Goal: Check status

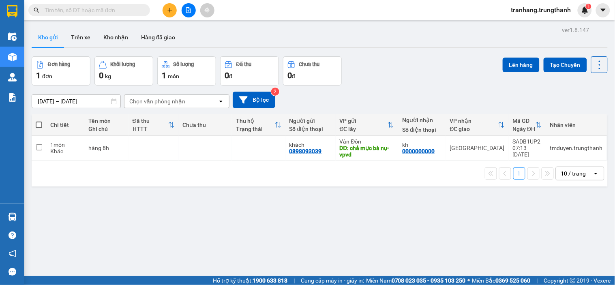
click at [45, 99] on input "[DATE] – [DATE]" at bounding box center [76, 101] width 88 height 13
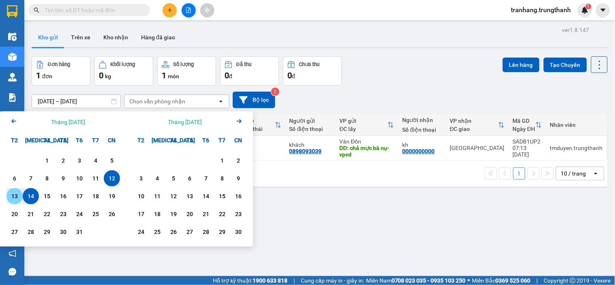
click at [15, 195] on div "13" at bounding box center [14, 196] width 11 height 10
type input "[DATE] – [DATE]"
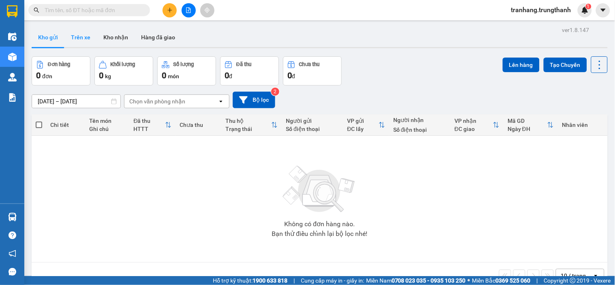
click at [73, 39] on button "Trên xe" at bounding box center [80, 37] width 32 height 19
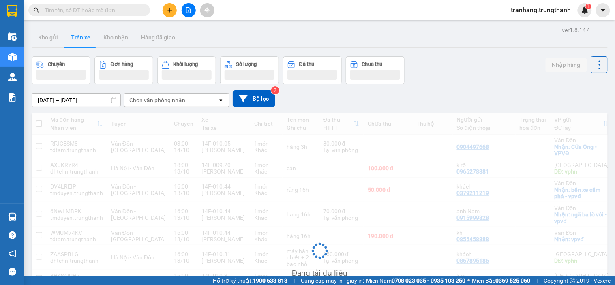
click at [46, 100] on input "[DATE] – [DATE]" at bounding box center [76, 100] width 88 height 13
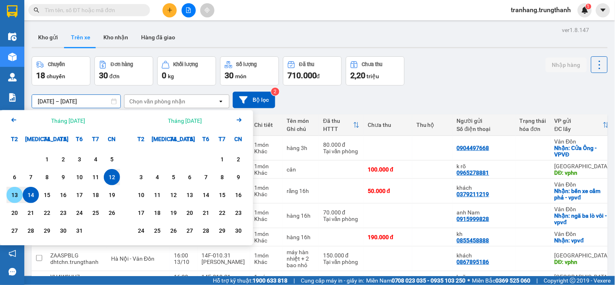
click at [15, 193] on div "13" at bounding box center [14, 195] width 11 height 10
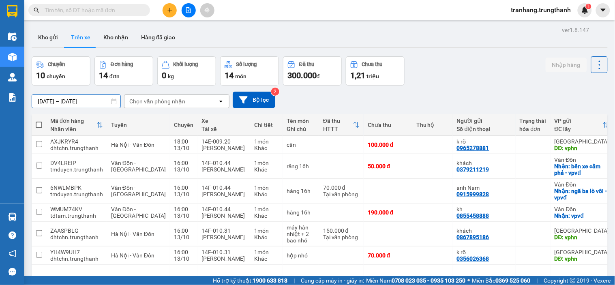
click at [46, 101] on input "[DATE] – [DATE]" at bounding box center [76, 101] width 88 height 13
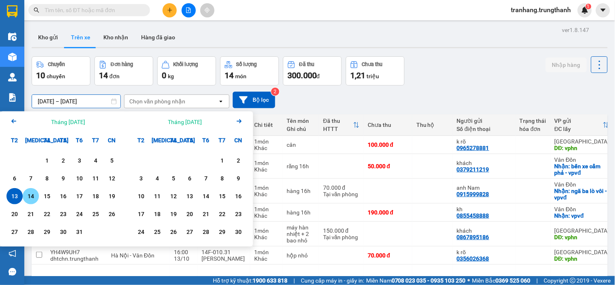
click at [27, 193] on div "14" at bounding box center [30, 196] width 11 height 10
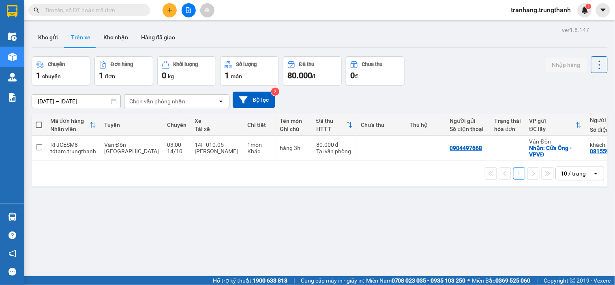
click at [52, 98] on input "[DATE] – [DATE]" at bounding box center [76, 101] width 88 height 13
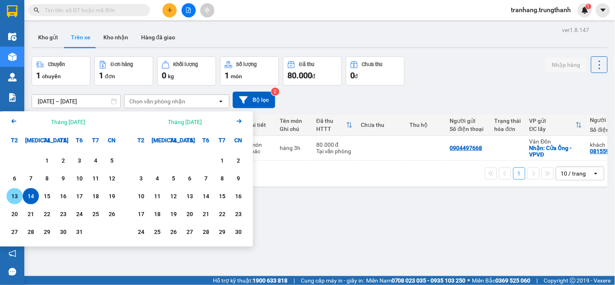
click at [14, 198] on div "13" at bounding box center [14, 196] width 11 height 10
type input "[DATE] – [DATE]"
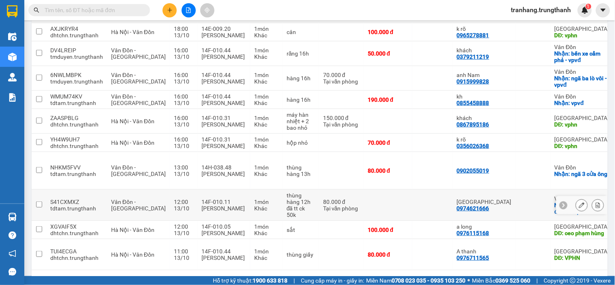
scroll to position [135, 0]
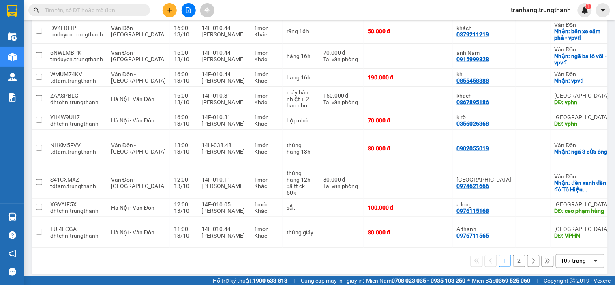
click at [513, 267] on button "2" at bounding box center [519, 261] width 12 height 12
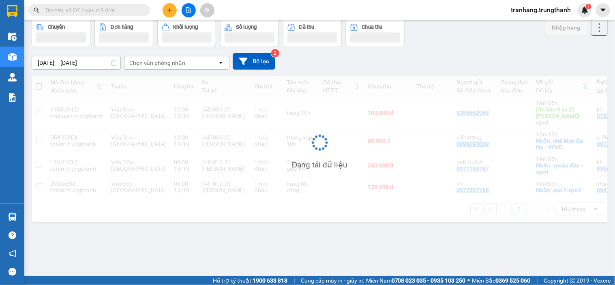
scroll to position [37, 0]
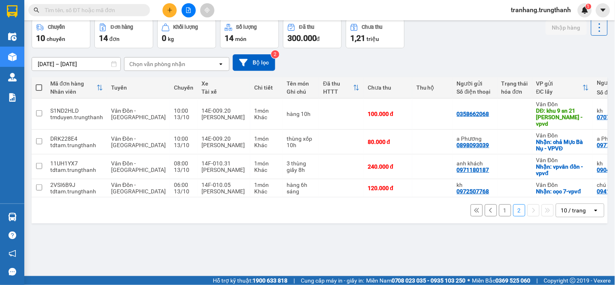
click at [499, 207] on button "1" at bounding box center [505, 210] width 12 height 12
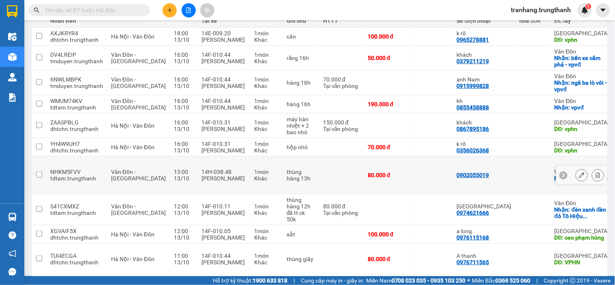
scroll to position [54, 0]
